Goal: Find specific page/section: Find specific page/section

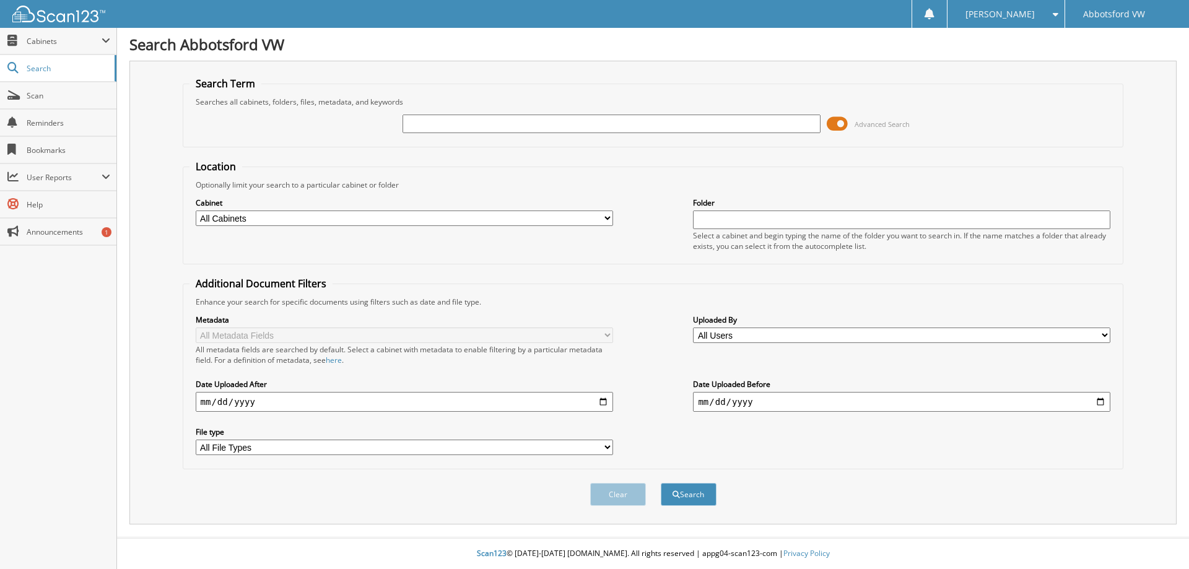
click at [454, 123] on input "text" at bounding box center [611, 124] width 417 height 19
type input "UT308873"
click at [674, 509] on div "Clear Search" at bounding box center [653, 494] width 941 height 50
click at [684, 494] on button "Search" at bounding box center [689, 494] width 56 height 23
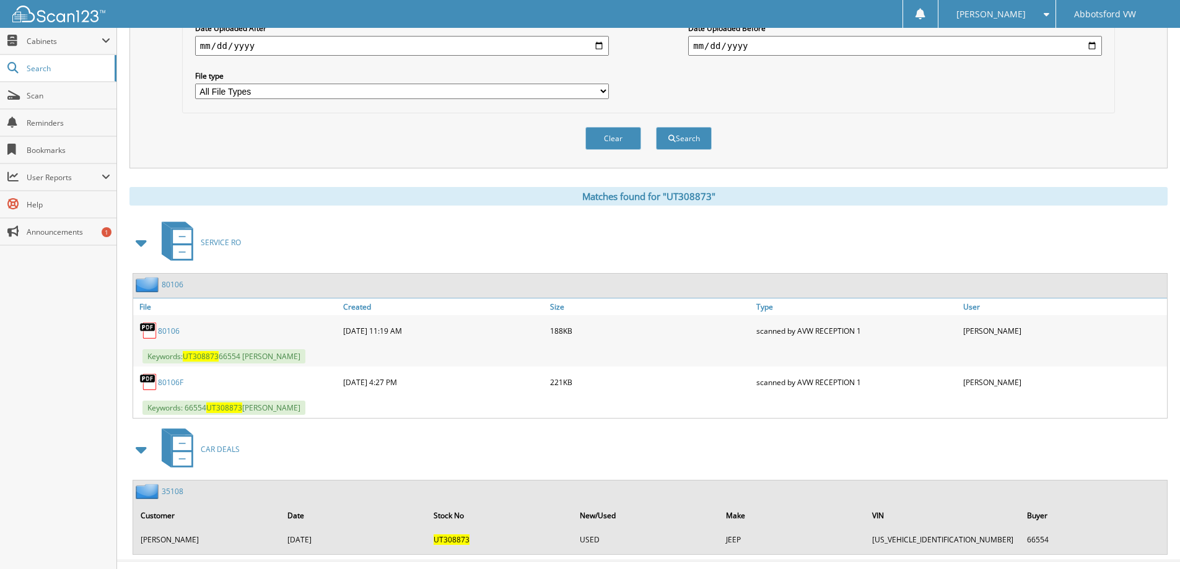
scroll to position [380, 0]
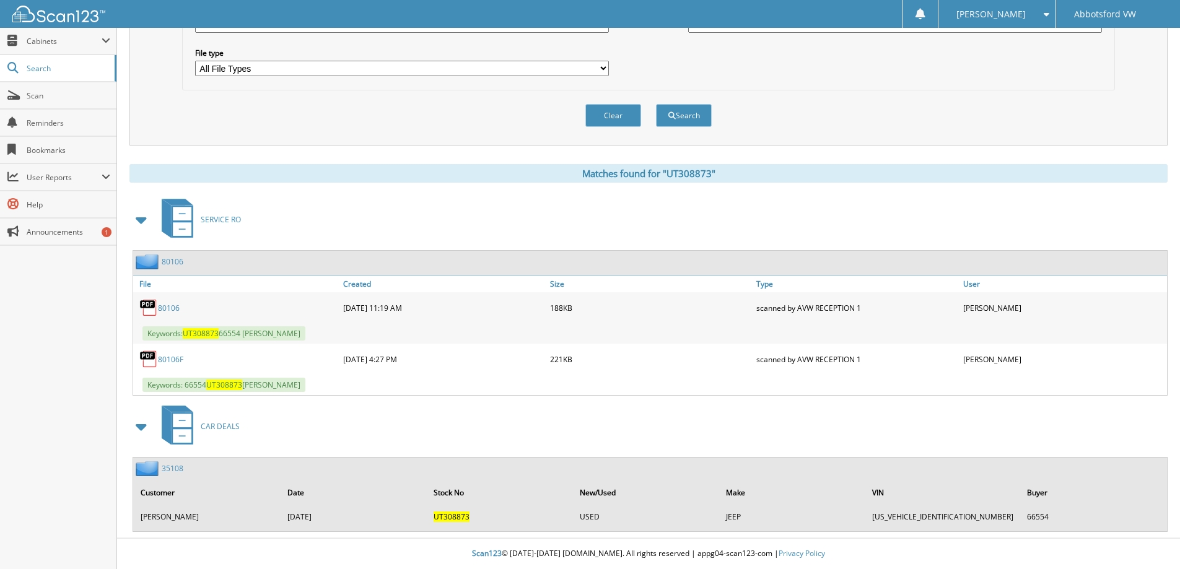
click at [804, 491] on th "Make" at bounding box center [792, 492] width 145 height 25
click at [804, 490] on th "Make" at bounding box center [792, 492] width 145 height 25
drag, startPoint x: 800, startPoint y: 490, endPoint x: 209, endPoint y: 481, distance: 591.5
click at [752, 482] on th "Make" at bounding box center [792, 492] width 145 height 25
click at [150, 476] on div "35108 Customer Date Stock No New/Used Make VIN Buyer [PERSON_NAME] [DATE] UT308…" at bounding box center [650, 495] width 1034 height 74
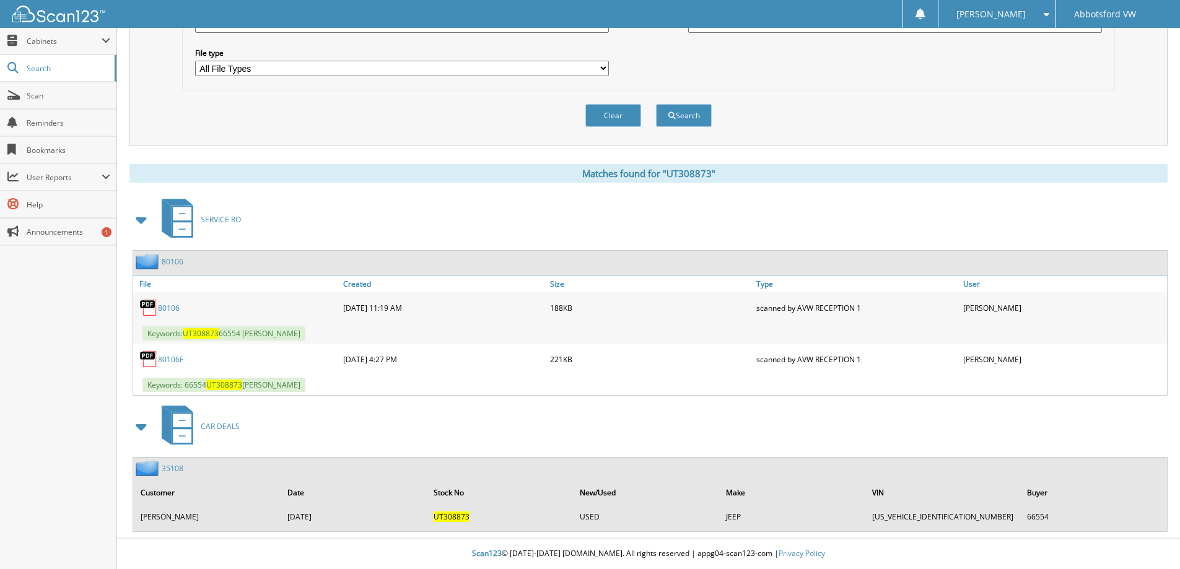
click at [147, 473] on img at bounding box center [149, 468] width 26 height 15
drag, startPoint x: 147, startPoint y: 473, endPoint x: 152, endPoint y: 479, distance: 7.9
click at [147, 473] on img at bounding box center [149, 468] width 26 height 15
click at [172, 512] on td "[PERSON_NAME]" at bounding box center [207, 517] width 146 height 20
click at [170, 511] on td "[PERSON_NAME]" at bounding box center [207, 517] width 146 height 20
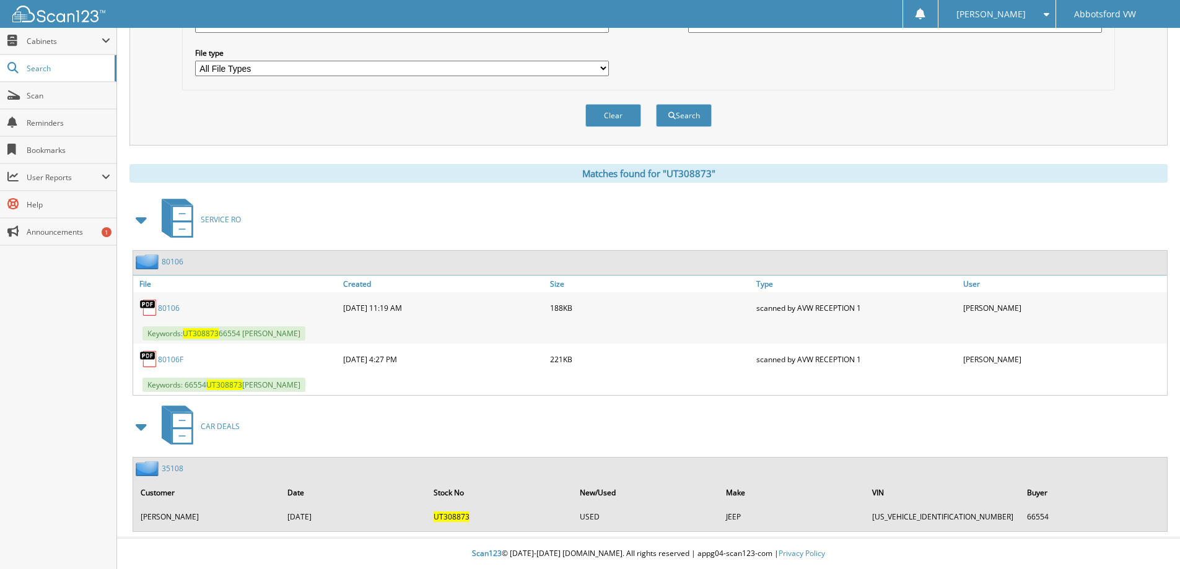
click at [170, 511] on td "[PERSON_NAME]" at bounding box center [207, 517] width 146 height 20
click at [171, 511] on td "[PERSON_NAME]" at bounding box center [207, 517] width 146 height 20
click at [172, 512] on td "[PERSON_NAME]" at bounding box center [207, 517] width 146 height 20
click at [173, 513] on td "[PERSON_NAME]" at bounding box center [207, 517] width 146 height 20
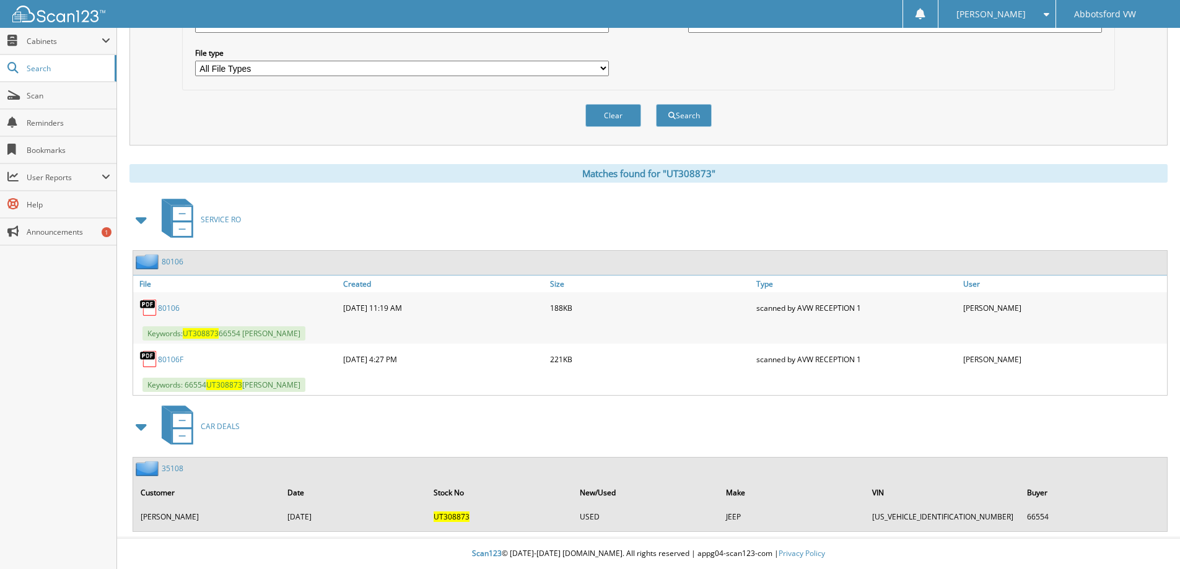
click at [443, 125] on div "Clear Search" at bounding box center [648, 115] width 933 height 50
